Goal: Check status: Check status

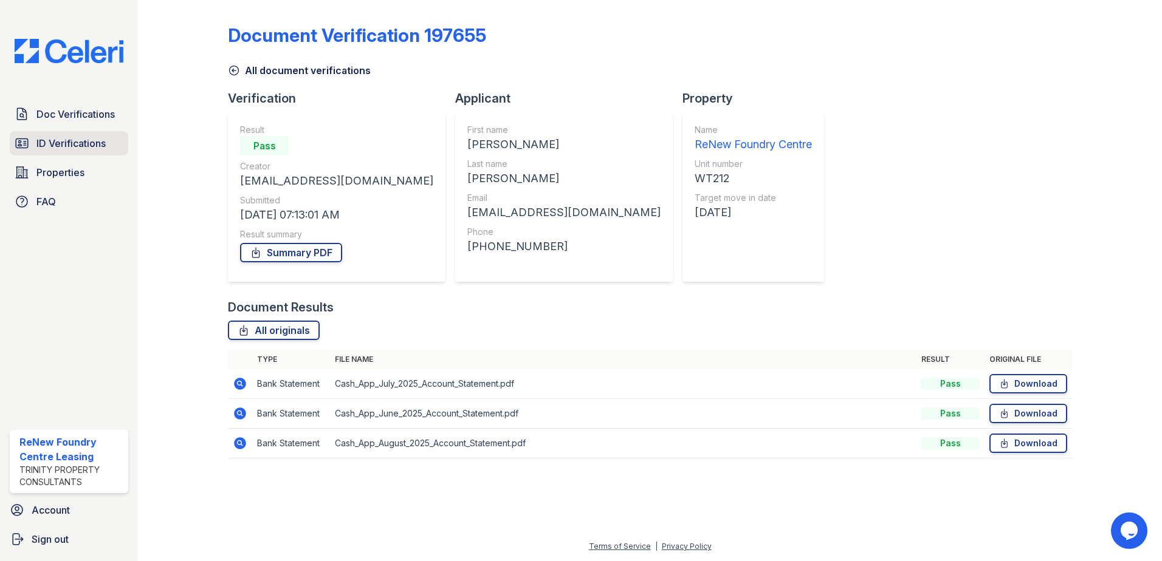
click at [83, 132] on link "ID Verifications" at bounding box center [69, 143] width 118 height 24
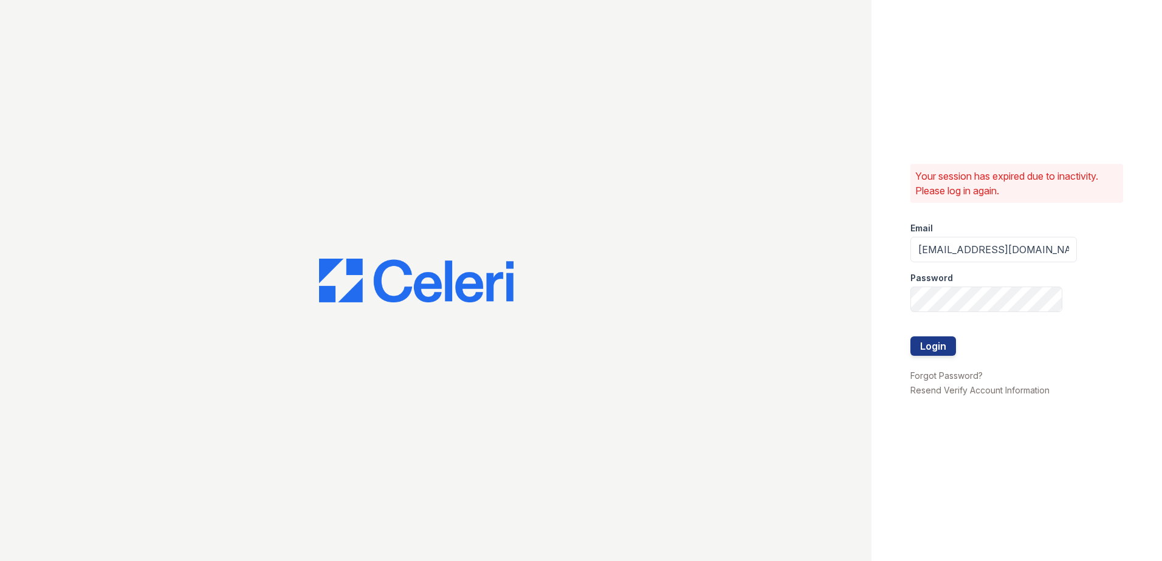
click at [931, 361] on div at bounding box center [993, 362] width 166 height 12
click at [939, 344] on button "Login" at bounding box center [933, 346] width 46 height 19
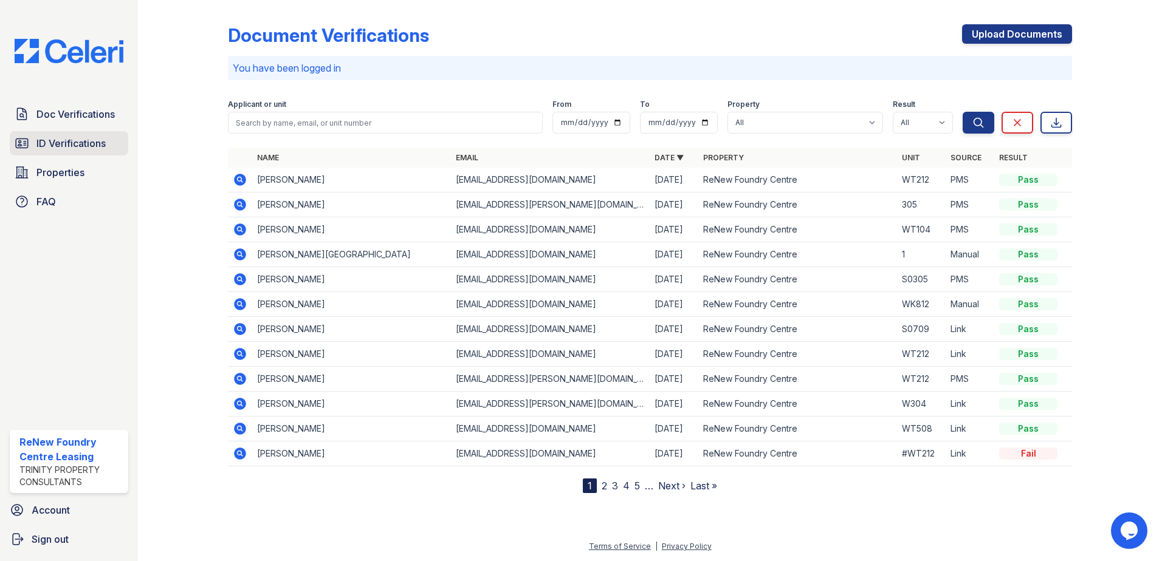
click at [69, 138] on span "ID Verifications" at bounding box center [70, 143] width 69 height 15
